Goal: Task Accomplishment & Management: Manage account settings

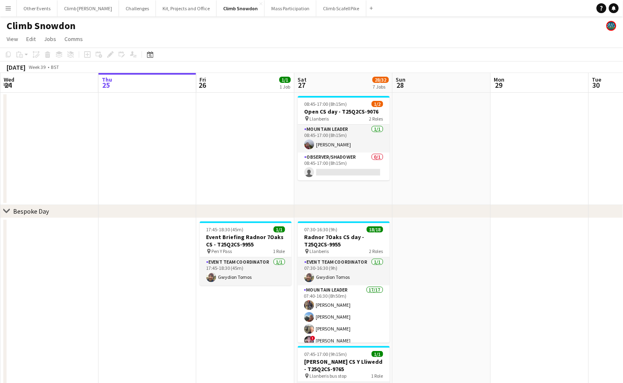
click at [9, 9] on app-icon "Menu" at bounding box center [8, 8] width 7 height 7
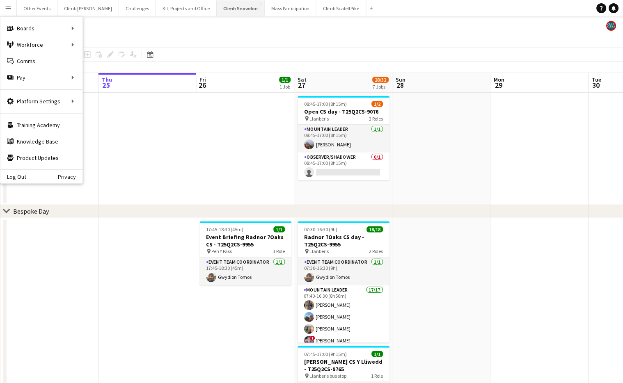
click at [223, 11] on button "Climb Snowdon Close" at bounding box center [241, 8] width 48 height 16
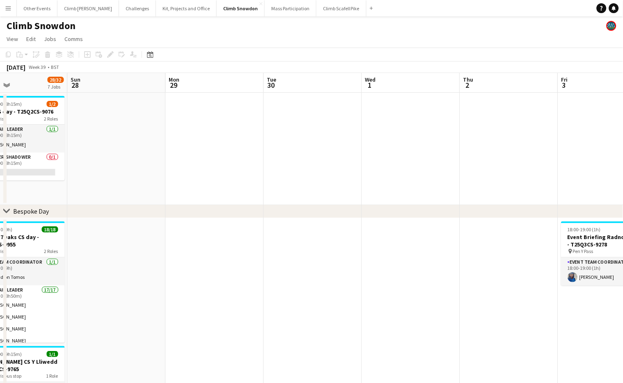
drag, startPoint x: 536, startPoint y: 148, endPoint x: 213, endPoint y: 176, distance: 324.1
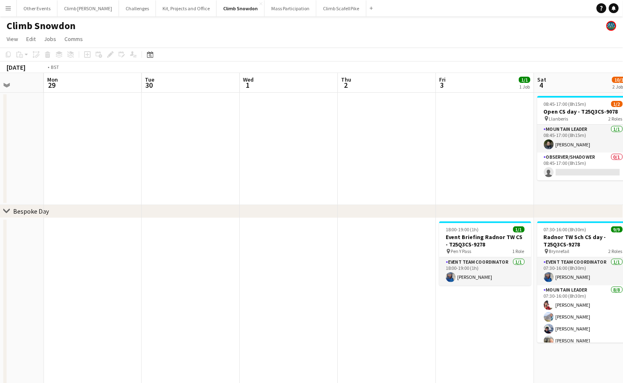
drag, startPoint x: 449, startPoint y: 162, endPoint x: 82, endPoint y: 184, distance: 367.4
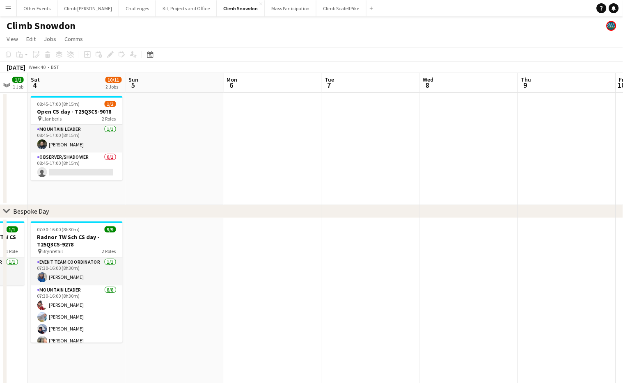
drag, startPoint x: 371, startPoint y: 177, endPoint x: 502, endPoint y: 189, distance: 131.0
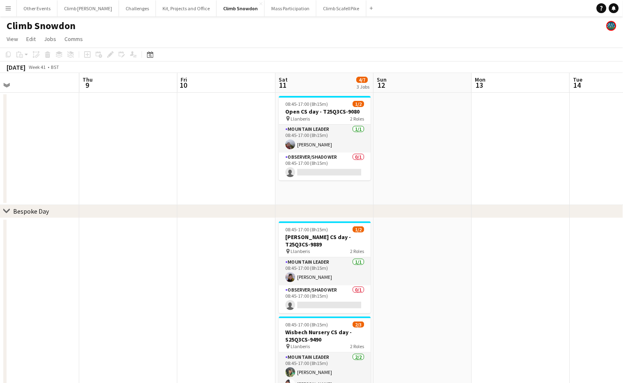
drag, startPoint x: 429, startPoint y: 151, endPoint x: 134, endPoint y: 180, distance: 296.4
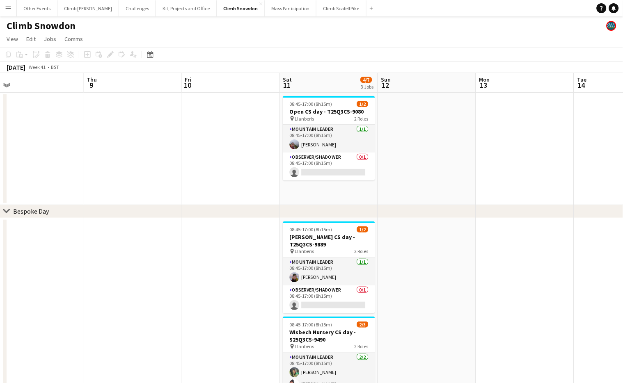
drag, startPoint x: 441, startPoint y: 162, endPoint x: 177, endPoint y: 195, distance: 266.6
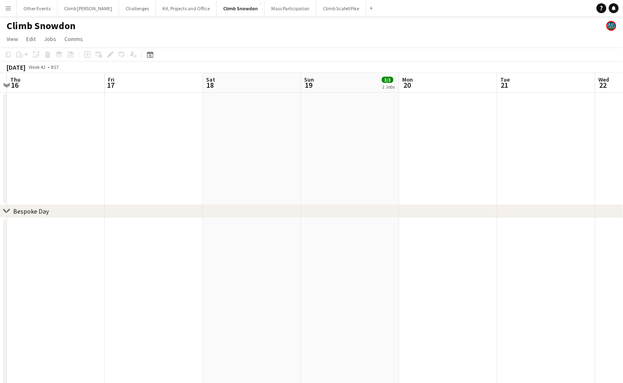
drag, startPoint x: 450, startPoint y: 165, endPoint x: 69, endPoint y: 199, distance: 382.2
drag, startPoint x: 437, startPoint y: 172, endPoint x: 249, endPoint y: 192, distance: 189.3
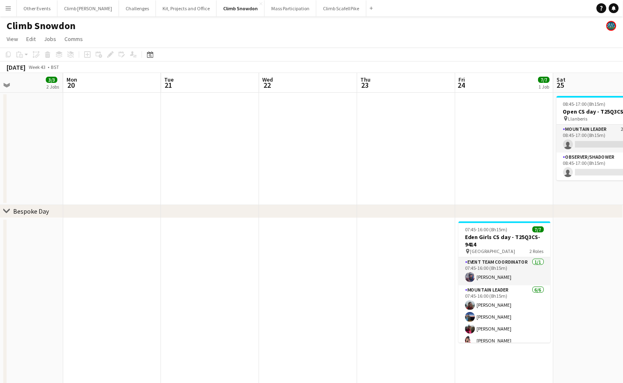
drag, startPoint x: 425, startPoint y: 175, endPoint x: 295, endPoint y: 181, distance: 130.2
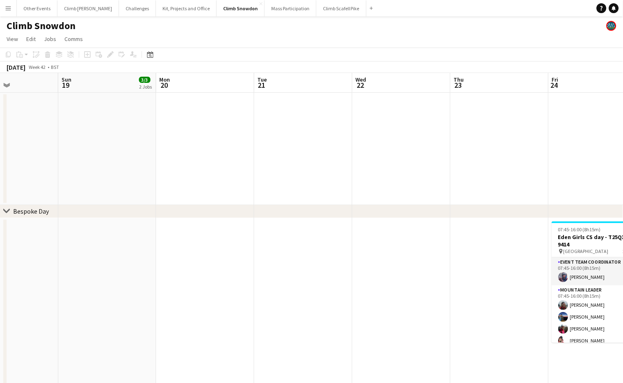
drag, startPoint x: 144, startPoint y: 164, endPoint x: 274, endPoint y: 152, distance: 130.6
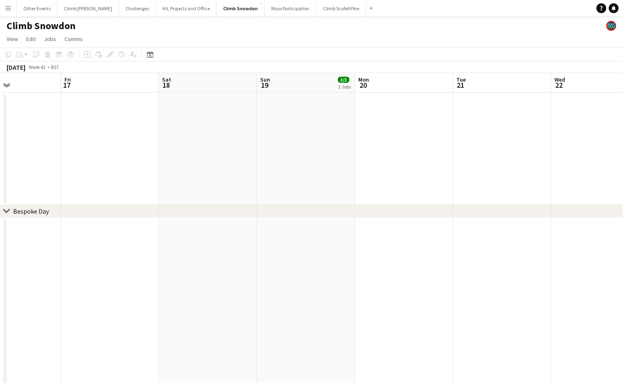
drag, startPoint x: 189, startPoint y: 151, endPoint x: 388, endPoint y: 152, distance: 199.4
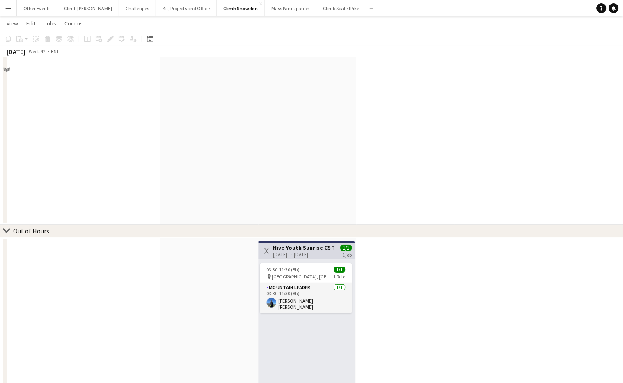
scroll to position [691, 0]
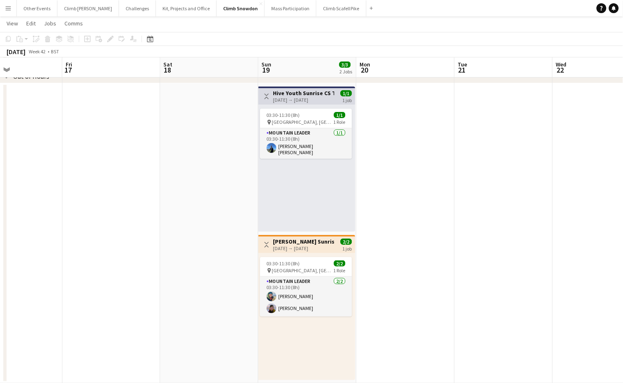
click at [304, 137] on app-card-role "Mountain Leader [DATE] 03:30-11:30 (8h) [PERSON_NAME] [PERSON_NAME]" at bounding box center [306, 143] width 92 height 30
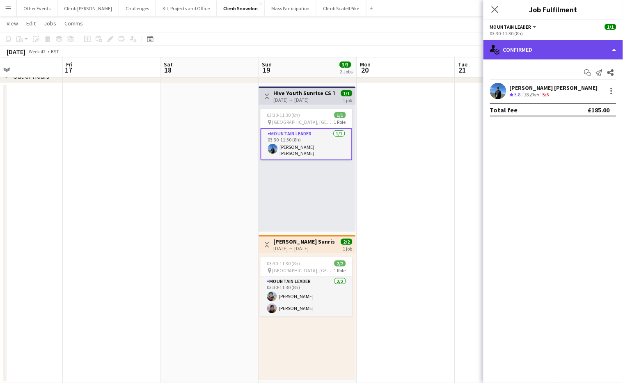
click at [552, 52] on div "single-neutral-actions-check-2 Confirmed" at bounding box center [552, 50] width 139 height 20
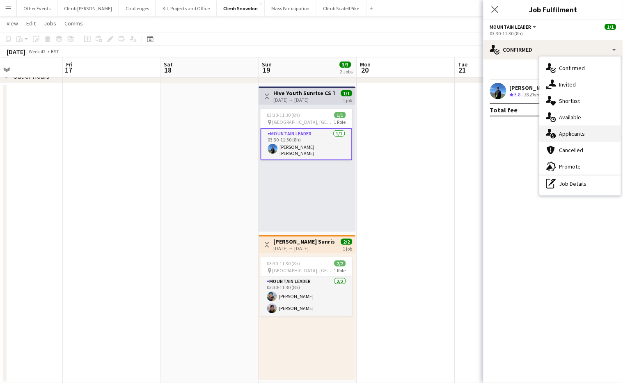
click at [583, 133] on span "Applicants" at bounding box center [572, 133] width 26 height 7
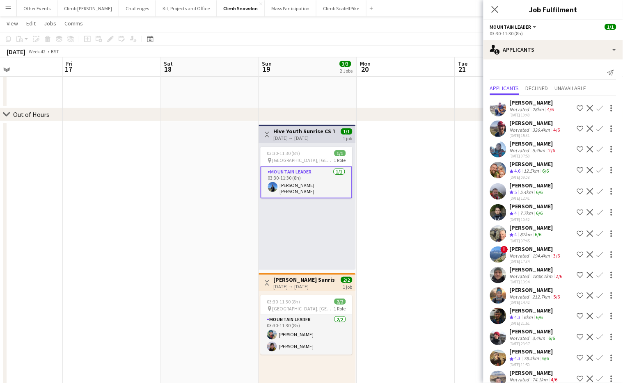
scroll to position [653, 0]
click at [575, 85] on span "Unavailable" at bounding box center [571, 88] width 32 height 6
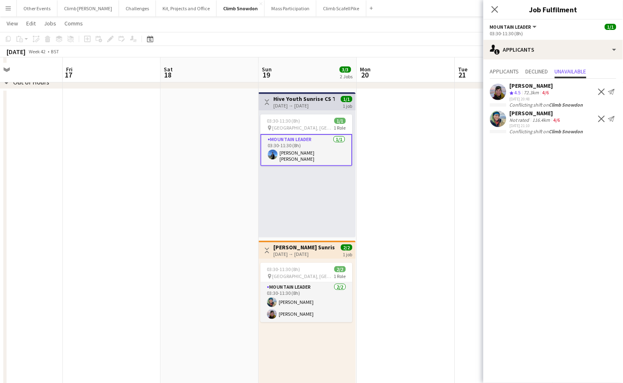
scroll to position [691, 0]
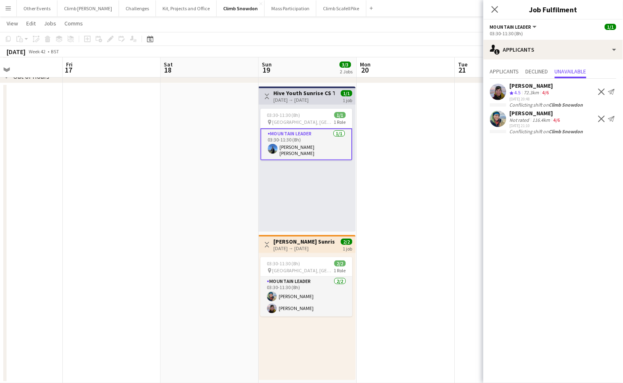
click at [316, 254] on div "03:30-11:30 (8h) 2/2 pin [GEOGRAPHIC_DATA], [GEOGRAPHIC_DATA] 1 Role Mountain L…" at bounding box center [307, 316] width 97 height 127
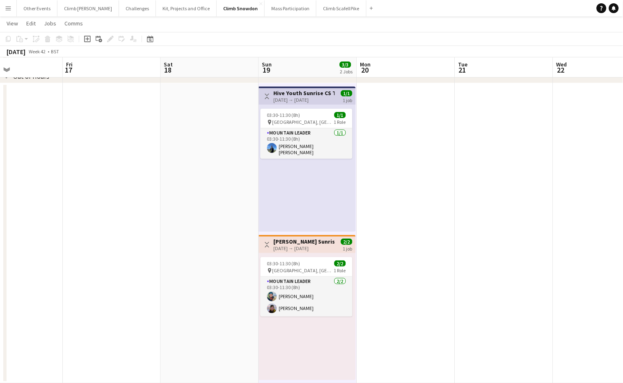
click at [316, 248] on div "[DATE] → [DATE]" at bounding box center [304, 248] width 61 height 6
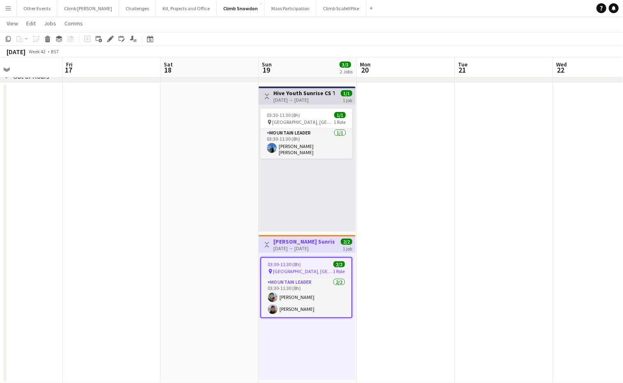
click at [314, 269] on span "[GEOGRAPHIC_DATA], [GEOGRAPHIC_DATA]" at bounding box center [303, 271] width 60 height 6
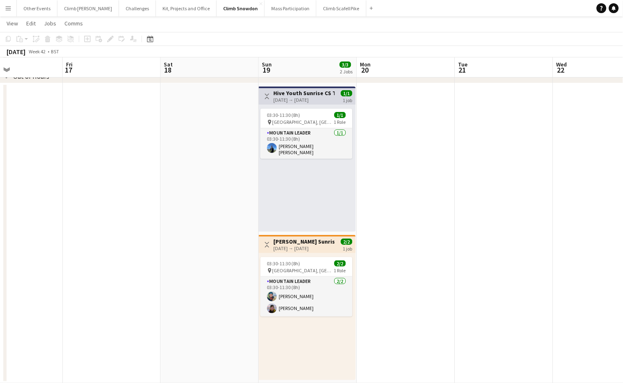
click at [317, 245] on div "[DATE] → [DATE]" at bounding box center [304, 248] width 61 height 6
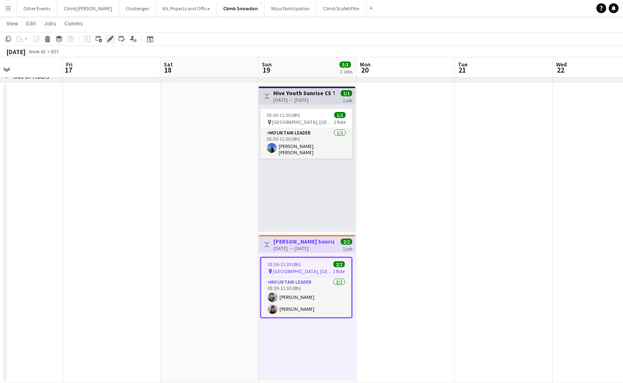
click at [110, 40] on icon "Edit" at bounding box center [110, 39] width 7 height 7
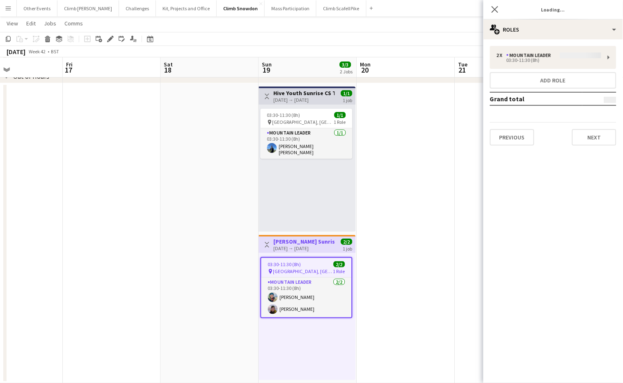
type input "**********"
click at [593, 135] on button "Next" at bounding box center [594, 137] width 44 height 16
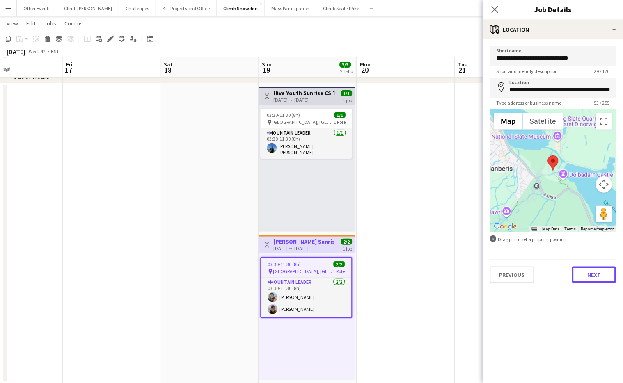
click at [605, 272] on button "Next" at bounding box center [594, 275] width 44 height 16
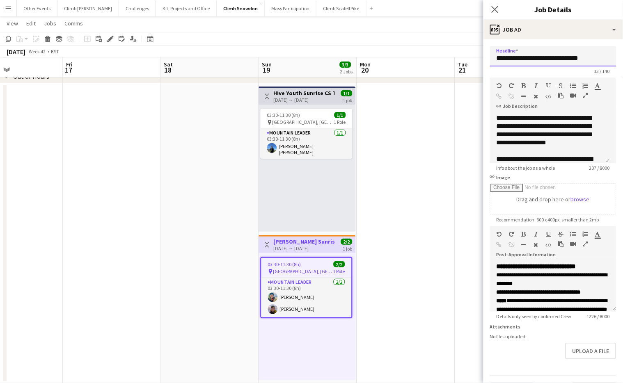
drag, startPoint x: 498, startPoint y: 59, endPoint x: 614, endPoint y: 60, distance: 115.7
click at [614, 60] on form "**********" at bounding box center [552, 222] width 139 height 353
click at [438, 168] on app-date-cell at bounding box center [406, 233] width 98 height 300
